Goal: Transaction & Acquisition: Purchase product/service

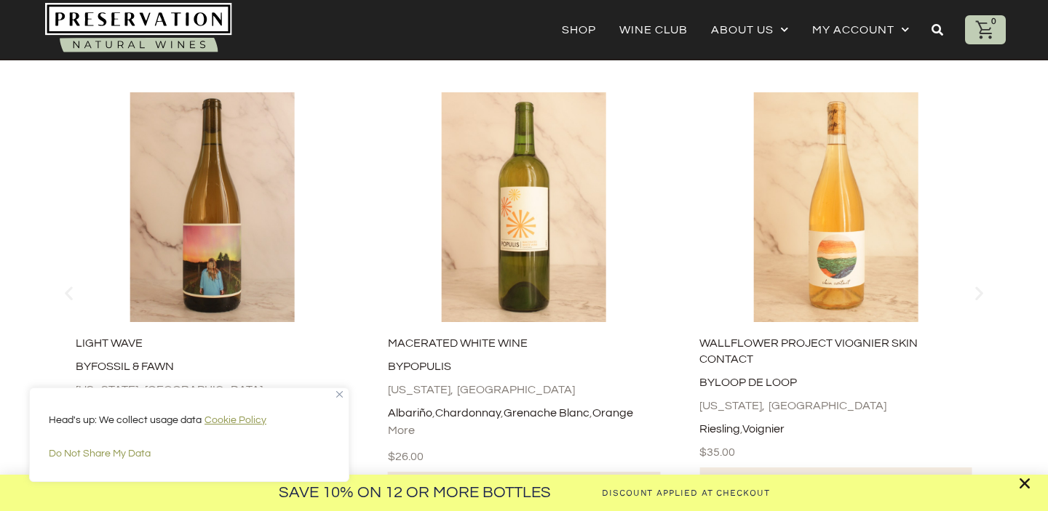
scroll to position [1170, 0]
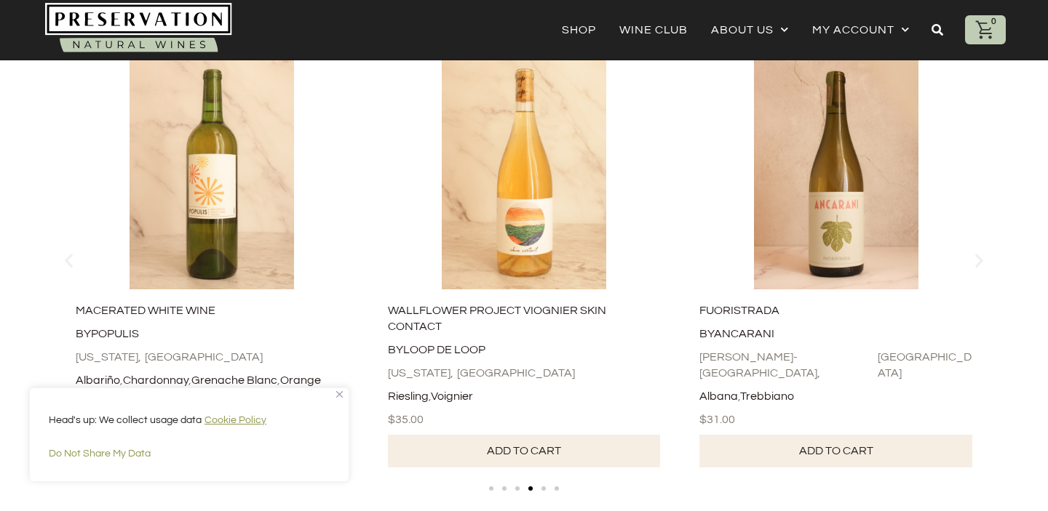
scroll to position [1206, 0]
